Goal: Communication & Community: Answer question/provide support

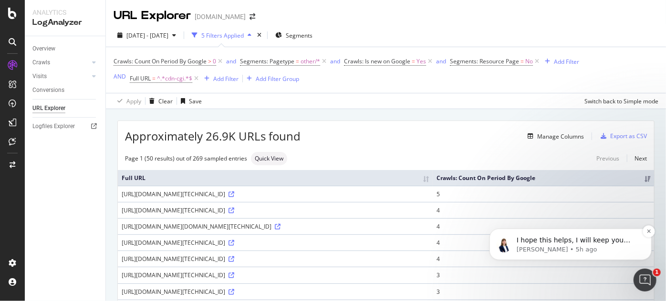
click at [538, 243] on p "I hope this helps, I will keep you updated about the issue." at bounding box center [577, 241] width 123 height 10
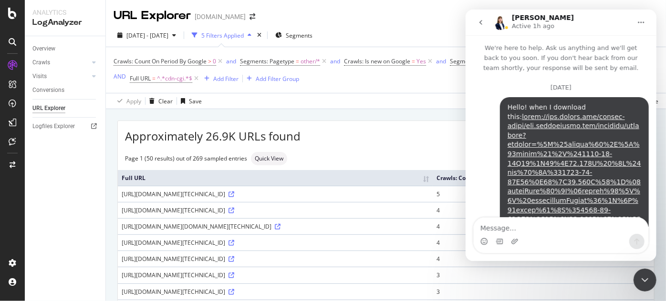
scroll to position [62, 0]
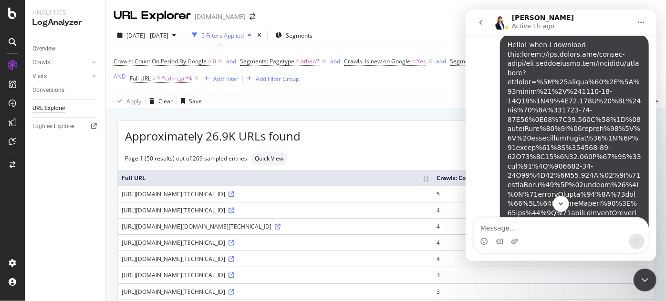
click at [539, 132] on link "Alejandra says…" at bounding box center [573, 237] width 133 height 372
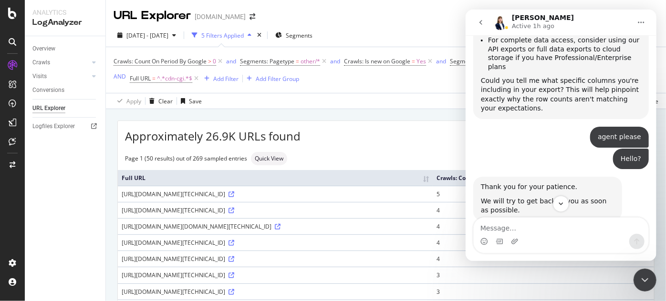
scroll to position [1387, 0]
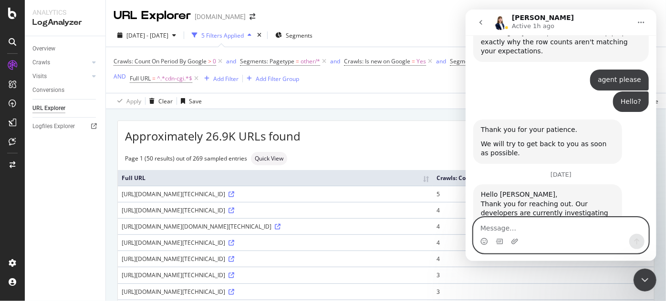
click at [535, 227] on textarea "Message…" at bounding box center [560, 226] width 175 height 16
type textarea "Hi, I need 3 more downloaded please!"
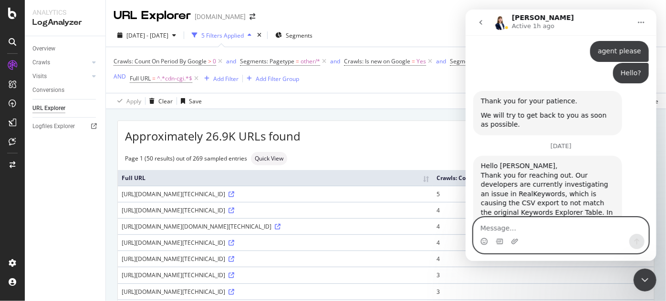
type textarea "H"
click at [519, 231] on textarea "This one:" at bounding box center [560, 226] width 175 height 16
paste textarea "https://app.botify.com/supply-house/www.supplyhouse.com/keywords/explorer?conte…"
type textarea "This one: https://app.botify.com/supply-house/www.supplyhouse.com/keywords/expl…"
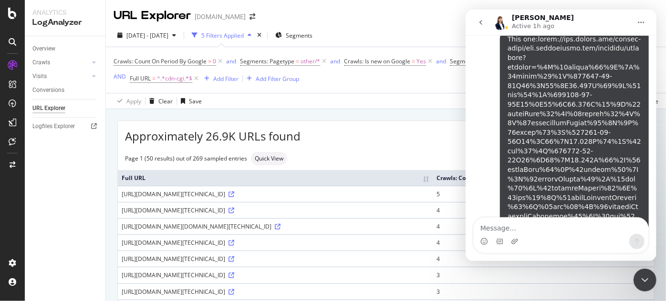
scroll to position [1678, 0]
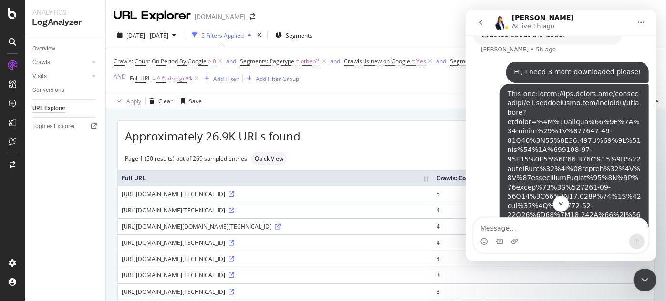
click at [547, 152] on link "Alejandra says…" at bounding box center [573, 276] width 133 height 372
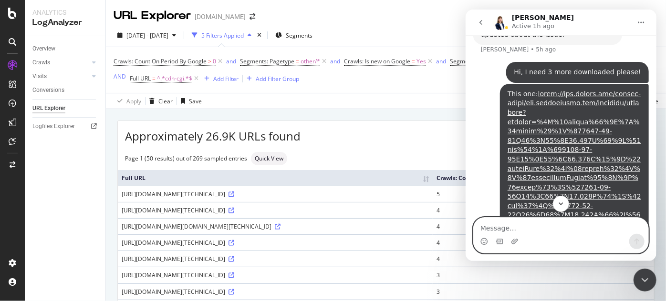
click at [503, 229] on textarea "Message…" at bounding box center [560, 226] width 175 height 16
paste textarea "https://app.botify.com/supply-house/www.supplyhouse.com/keywords/explorer?conte…"
type textarea "This one: https://app.botify.com/supply-house/www.supplyhouse.com/keywords/expl…"
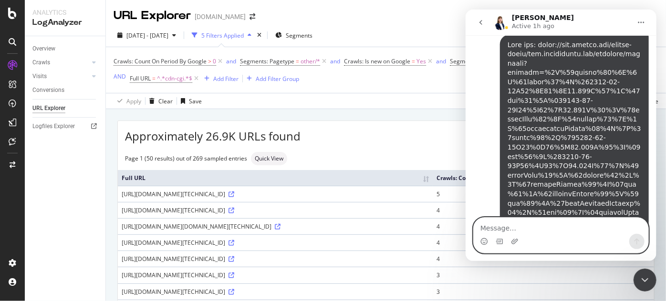
scroll to position [2132, 0]
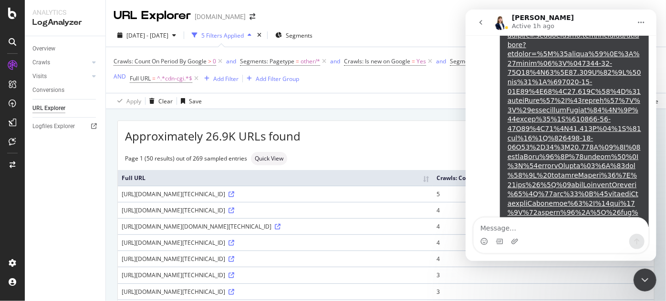
click at [536, 235] on div "Intercom messenger" at bounding box center [560, 241] width 175 height 15
click at [588, 241] on div "Intercom messenger" at bounding box center [560, 241] width 175 height 15
click at [575, 226] on textarea "Message…" at bounding box center [560, 226] width 175 height 16
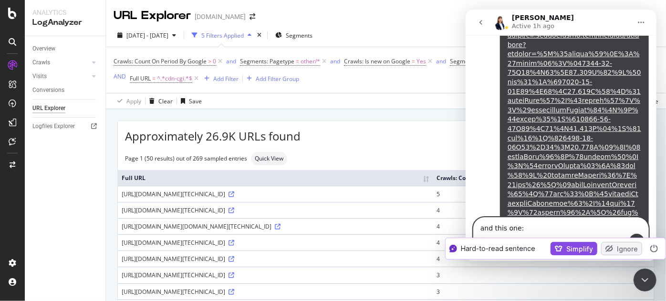
paste textarea "https://app.botify.com/supply-house/www.supplyhouse.com/keywords/explorer?conte…"
type textarea "and this one: https://app.botify.com/supply-house/www.supplyhouse.com/keywords/…"
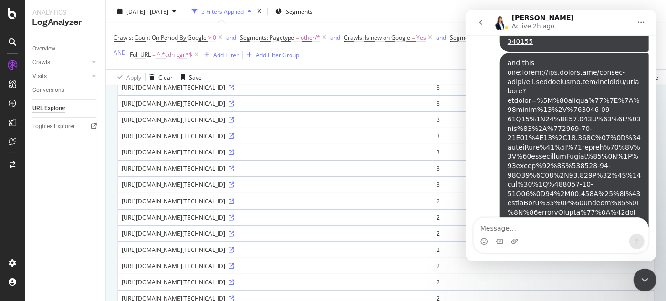
scroll to position [260, 0]
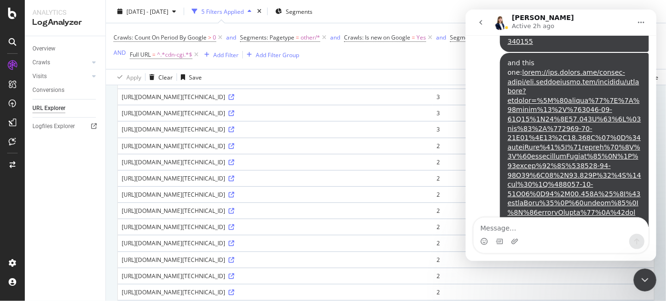
click at [584, 239] on div "Intercom messenger" at bounding box center [560, 241] width 175 height 15
click at [584, 240] on div "Intercom messenger" at bounding box center [560, 241] width 175 height 15
click at [643, 279] on icon "Close Intercom Messenger" at bounding box center [643, 279] width 11 height 11
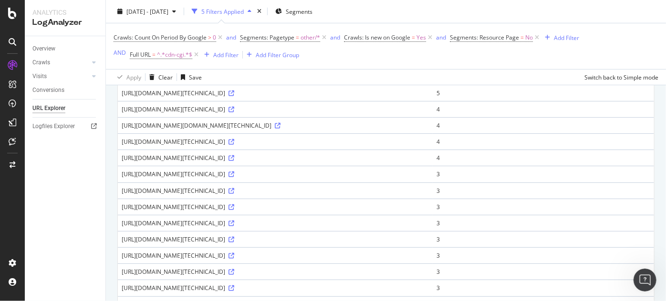
scroll to position [0, 0]
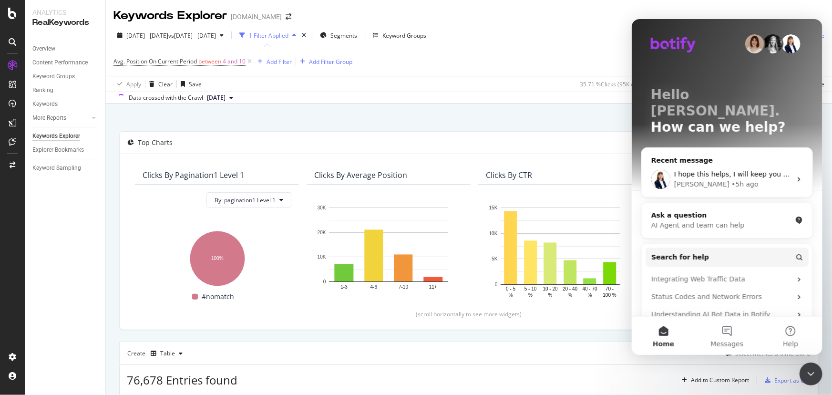
click at [665, 301] on icon "Close Intercom Messenger" at bounding box center [810, 373] width 11 height 11
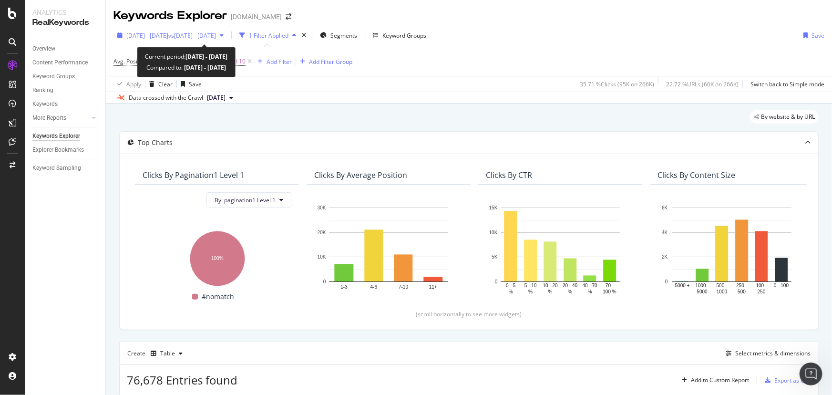
click at [160, 38] on span "2024 Jul. 1st - 2024 Jul. 31st" at bounding box center [147, 35] width 42 height 8
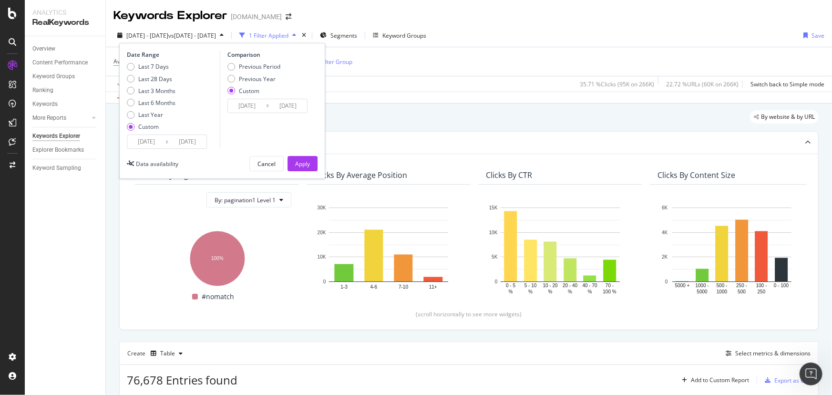
click at [153, 145] on input "2024/07/01" at bounding box center [146, 141] width 38 height 13
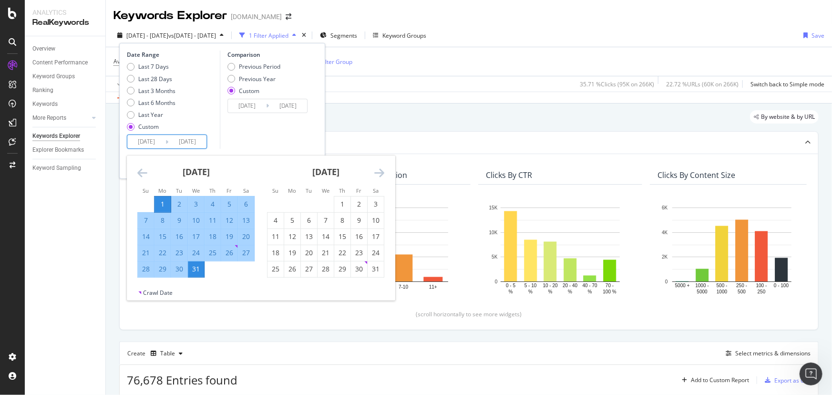
click at [379, 170] on icon "Move forward to switch to the next month." at bounding box center [379, 172] width 10 height 11
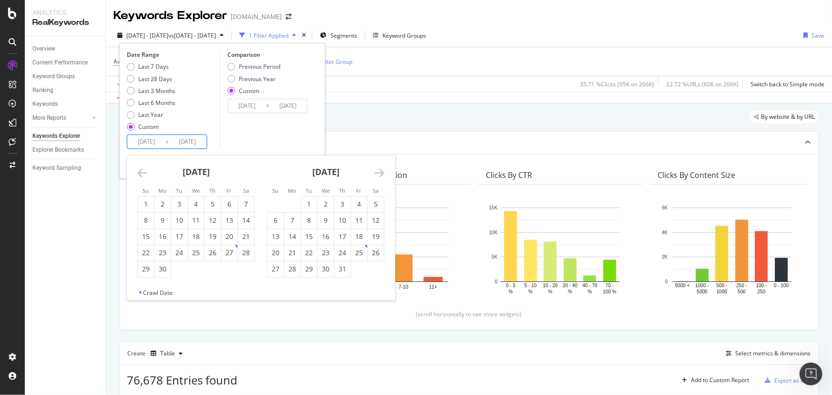
click at [379, 170] on icon "Move forward to switch to the next month." at bounding box center [379, 172] width 10 height 11
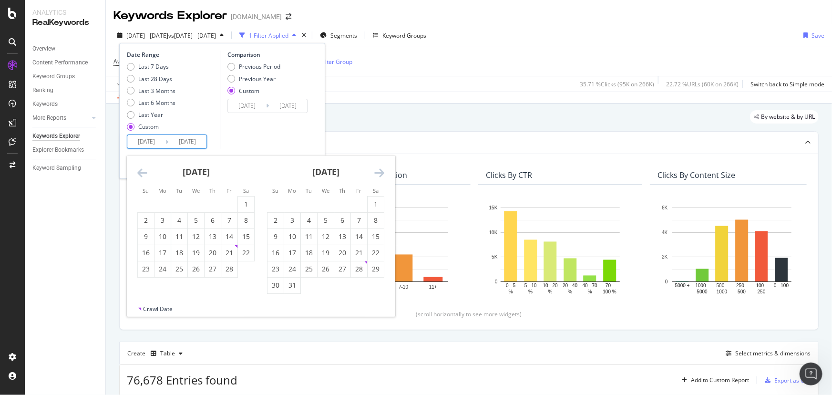
click at [379, 170] on icon "Move forward to switch to the next month." at bounding box center [379, 172] width 10 height 11
click at [310, 205] on div "1" at bounding box center [309, 204] width 16 height 10
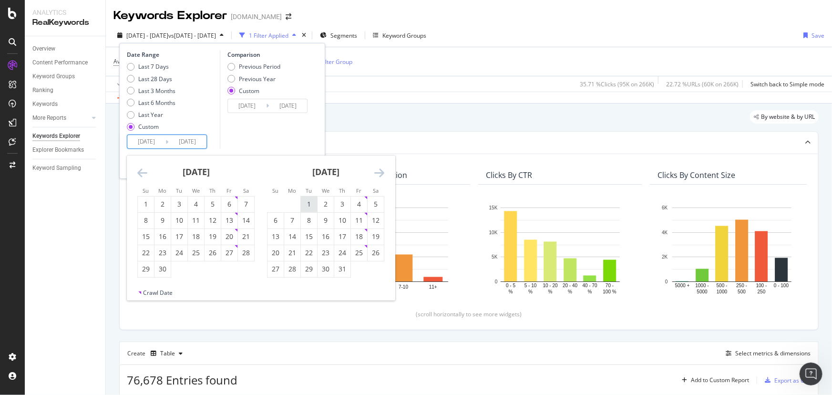
type input "2025/07/01"
click at [338, 268] on div "31" at bounding box center [342, 269] width 16 height 10
type input "2025/07/31"
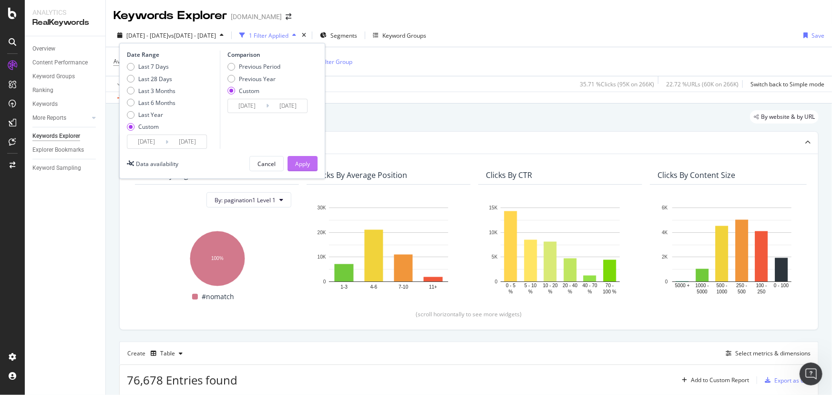
click at [304, 160] on div "Apply" at bounding box center [302, 164] width 15 height 8
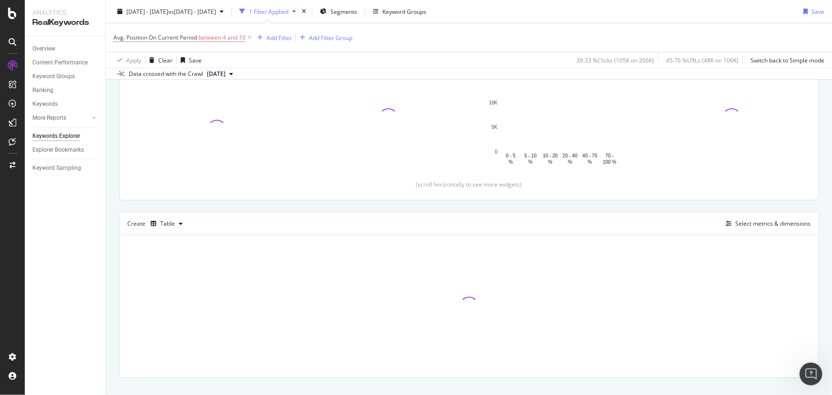
scroll to position [146, 0]
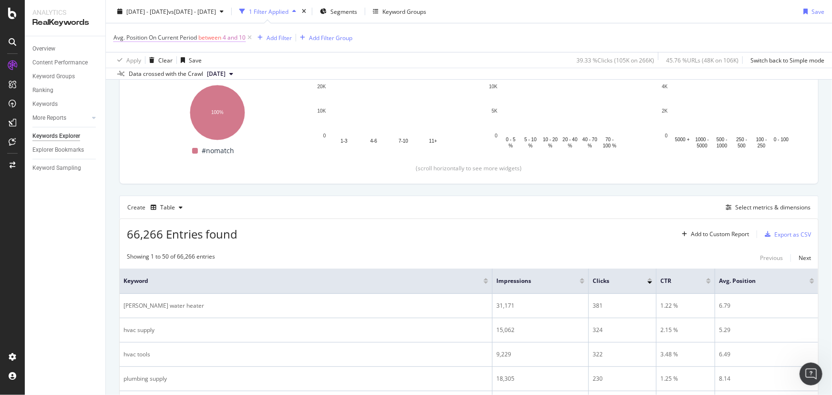
click at [233, 41] on span "4 and 10" at bounding box center [234, 37] width 23 height 13
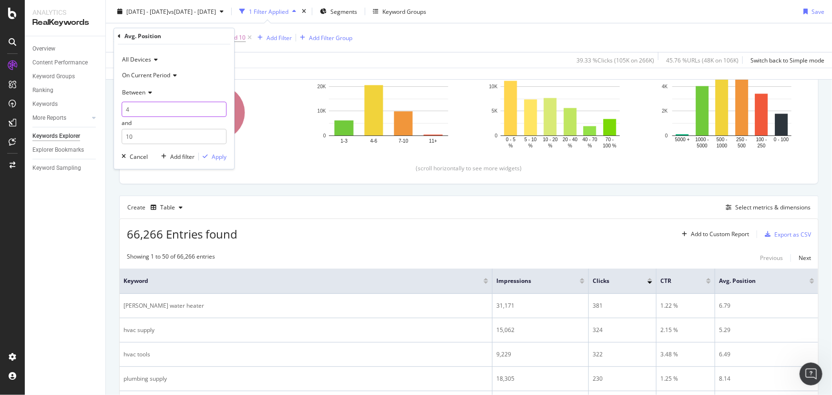
click at [163, 109] on input "4" at bounding box center [174, 109] width 105 height 15
type input "9"
click at [143, 155] on div "Cancel" at bounding box center [139, 157] width 18 height 8
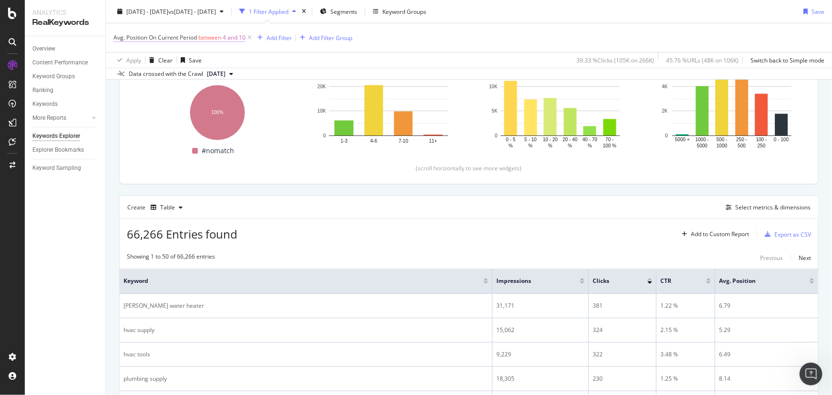
click at [215, 37] on span "between" at bounding box center [209, 37] width 23 height 8
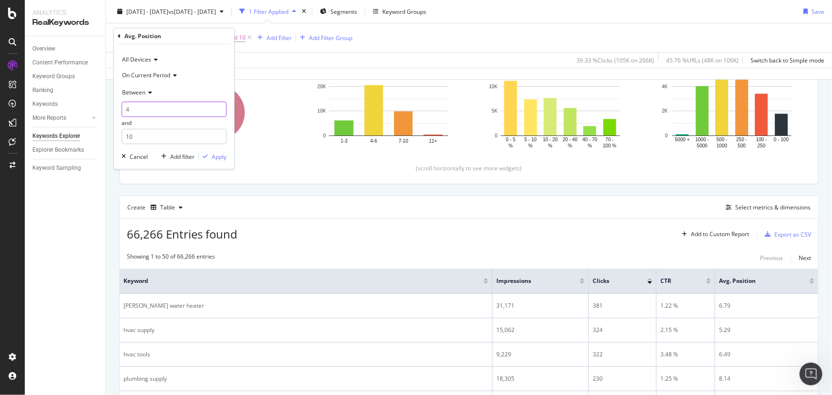
click at [165, 109] on input "4" at bounding box center [174, 109] width 105 height 15
type input "0"
click at [173, 136] on input "10" at bounding box center [174, 136] width 105 height 15
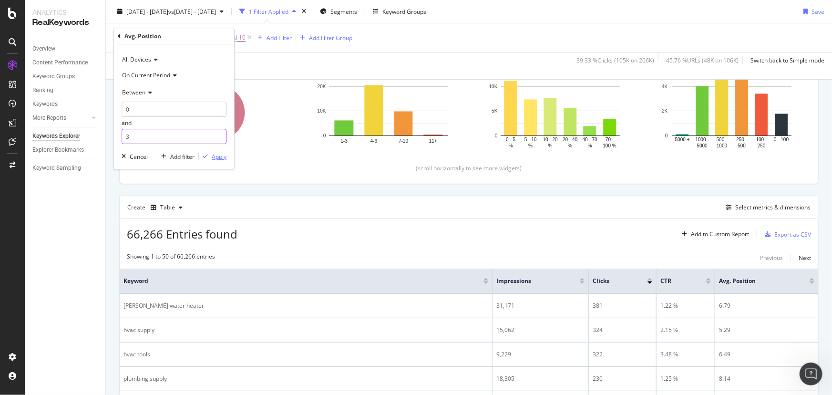
type input "3"
click at [214, 155] on div "Apply" at bounding box center [219, 157] width 15 height 8
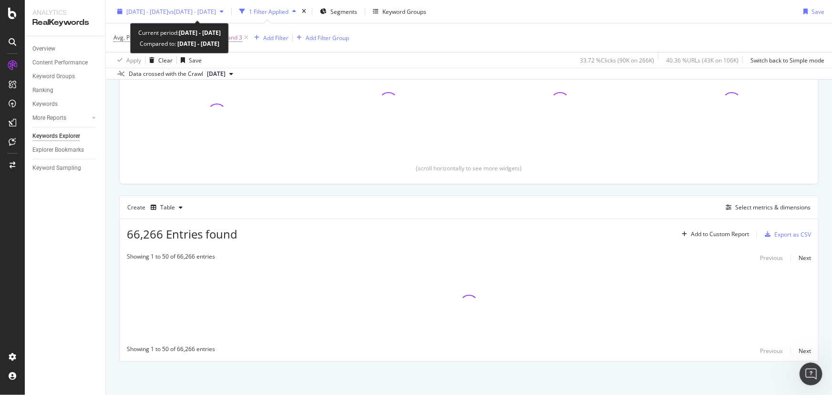
click at [168, 13] on span "2025 Jul. 1st - Jul. 31st" at bounding box center [147, 11] width 42 height 8
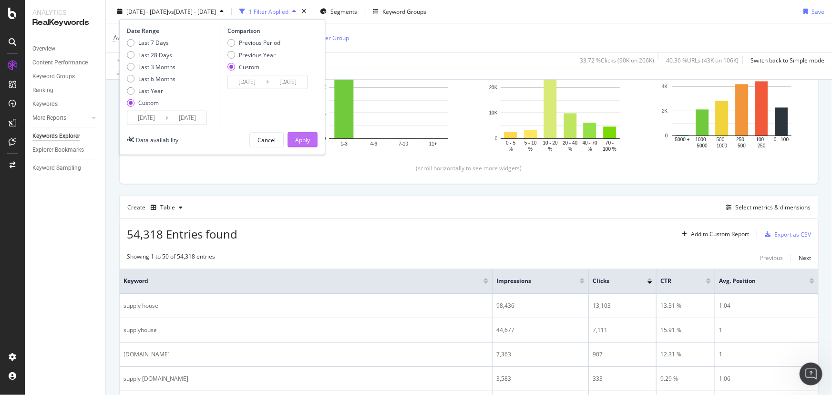
click at [292, 138] on button "Apply" at bounding box center [302, 139] width 30 height 15
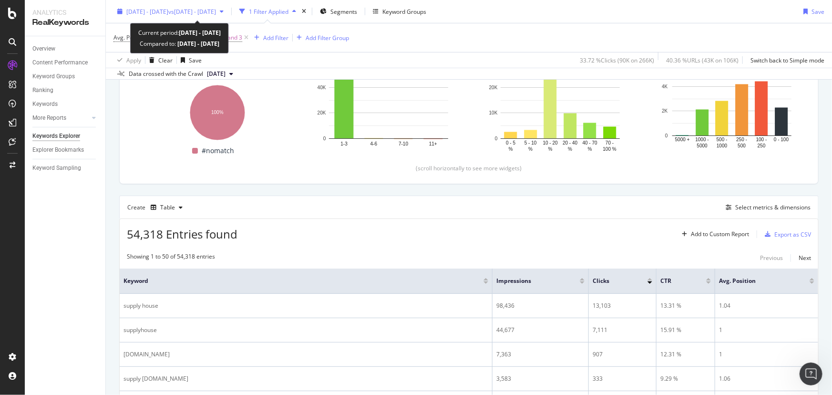
click at [188, 16] on div "2025 Jul. 1st - Jul. 31st vs 2023 Jun. 1st - 2023 Jun. 30th" at bounding box center [170, 11] width 114 height 14
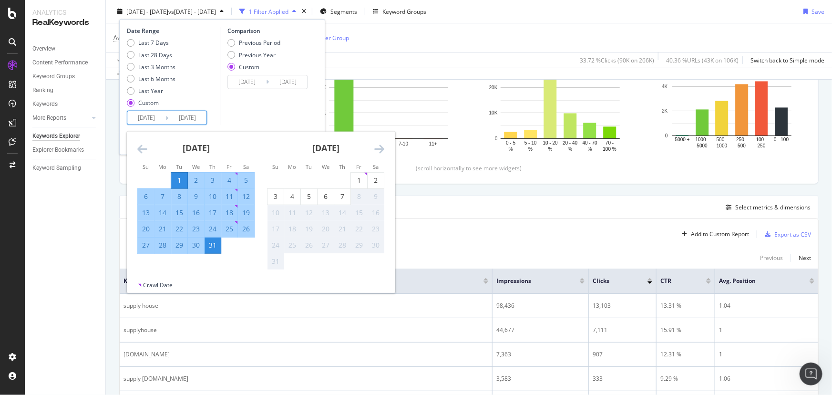
click at [156, 118] on input "2025/07/01" at bounding box center [146, 117] width 38 height 13
click at [140, 154] on icon "Move backward to switch to the previous month." at bounding box center [142, 148] width 10 height 11
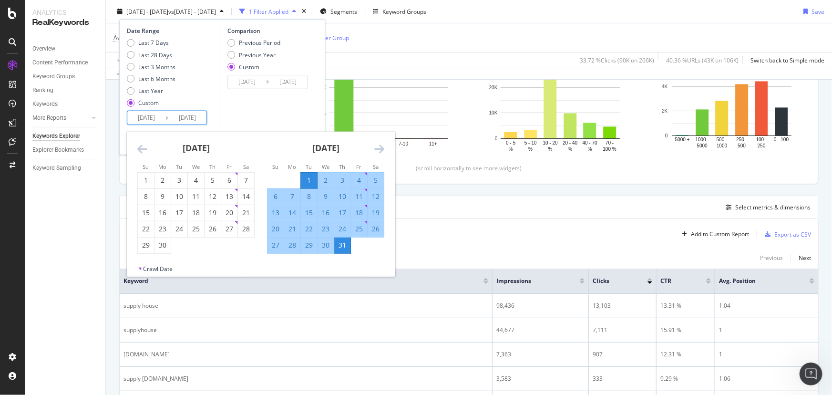
click at [140, 153] on icon "Move backward to switch to the previous month." at bounding box center [142, 148] width 10 height 11
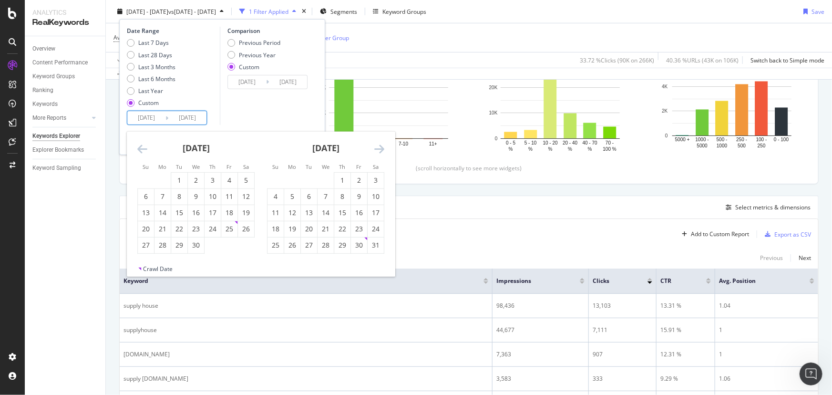
click at [140, 153] on icon "Move backward to switch to the previous month." at bounding box center [142, 148] width 10 height 11
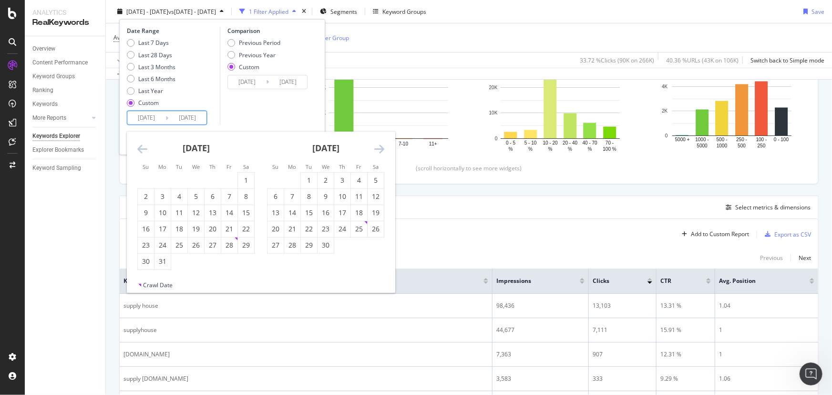
click at [140, 153] on icon "Move backward to switch to the previous month." at bounding box center [142, 148] width 10 height 11
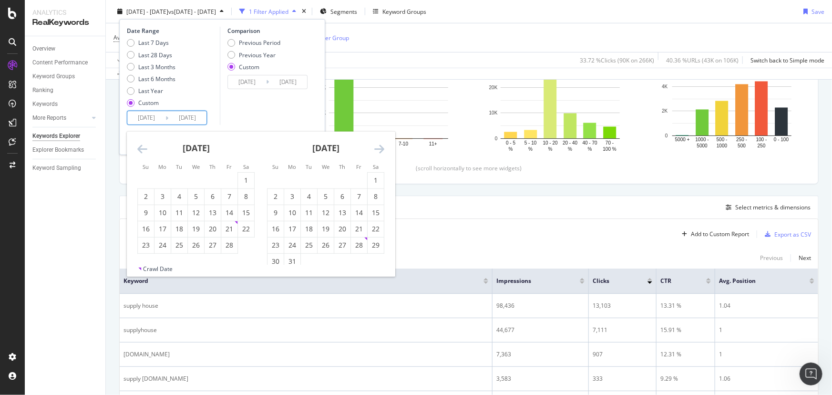
click at [140, 153] on icon "Move backward to switch to the previous month." at bounding box center [142, 148] width 10 height 11
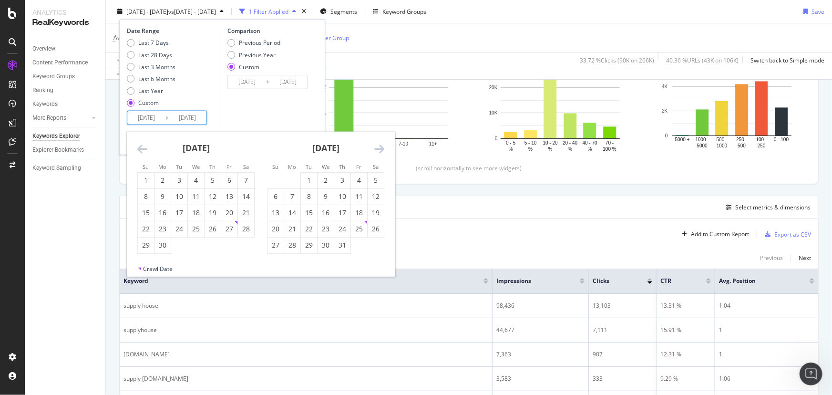
click at [140, 153] on icon "Move backward to switch to the previous month." at bounding box center [142, 148] width 10 height 11
click at [154, 179] on div "1" at bounding box center [162, 180] width 16 height 10
type input "2024/07/01"
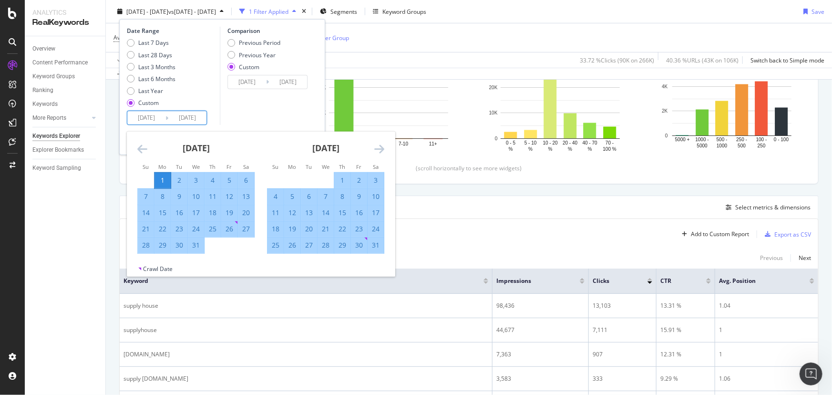
click at [192, 247] on div "31" at bounding box center [196, 245] width 16 height 10
type input "2024/07/31"
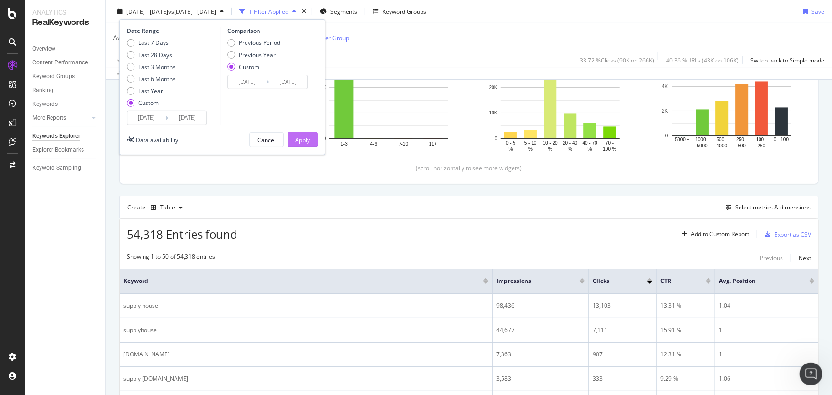
click at [300, 133] on div "Apply" at bounding box center [302, 140] width 15 height 14
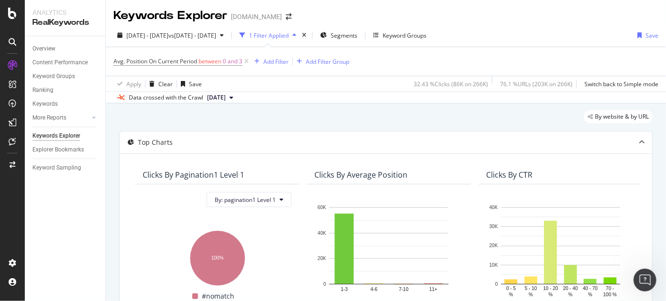
click at [644, 285] on icon "Open Intercom Messenger" at bounding box center [644, 280] width 16 height 16
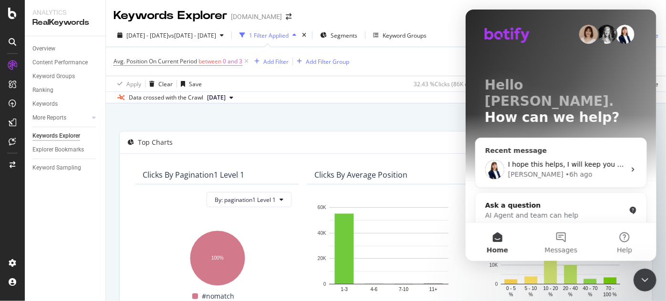
click at [575, 170] on div "Chiara • 6h ago" at bounding box center [565, 175] width 117 height 10
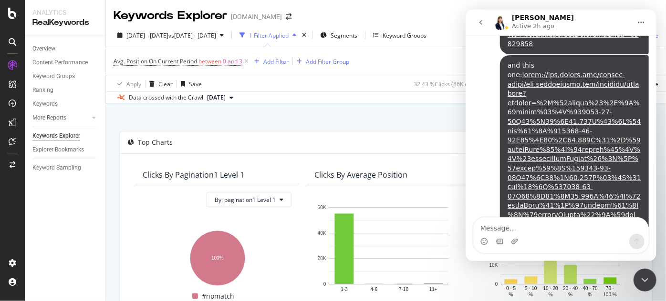
scroll to position [2499, 0]
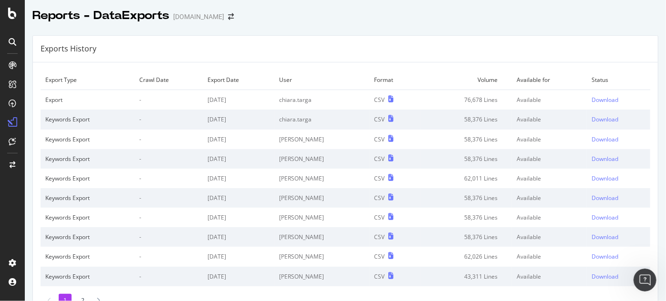
click at [639, 280] on icon "Open Intercom Messenger" at bounding box center [644, 280] width 16 height 16
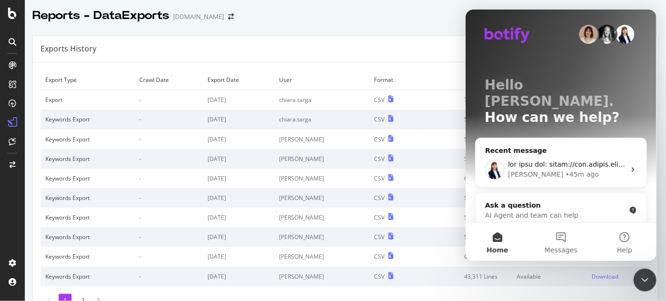
click at [589, 171] on div "Hello [PERSON_NAME]. How can we help?" at bounding box center [560, 104] width 172 height 188
click at [584, 165] on div "[PERSON_NAME] • 45m ago" at bounding box center [560, 169] width 171 height 35
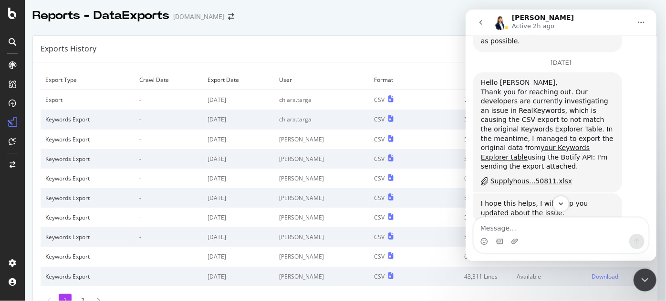
scroll to position [1503, 0]
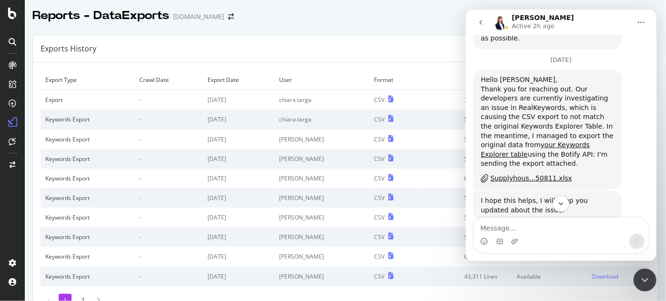
click at [404, 41] on div "Exports History" at bounding box center [345, 49] width 625 height 27
